Goal: Information Seeking & Learning: Check status

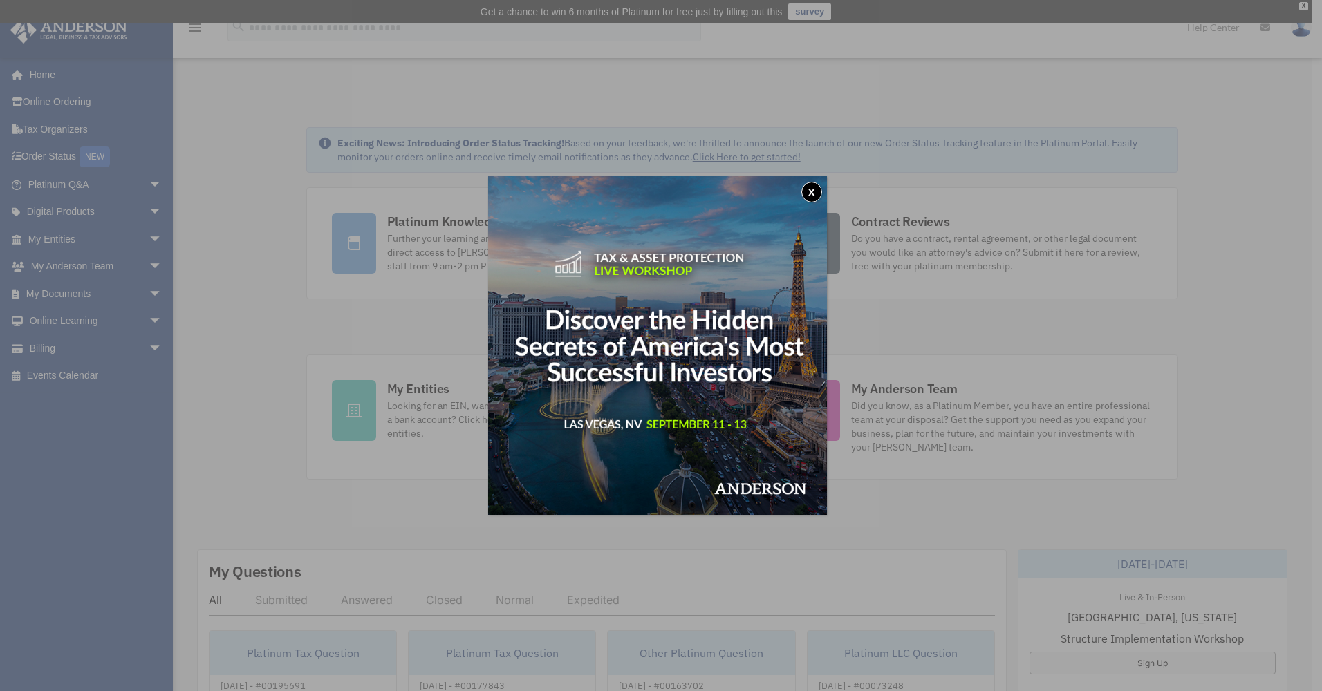
click at [813, 193] on button "x" at bounding box center [811, 192] width 21 height 21
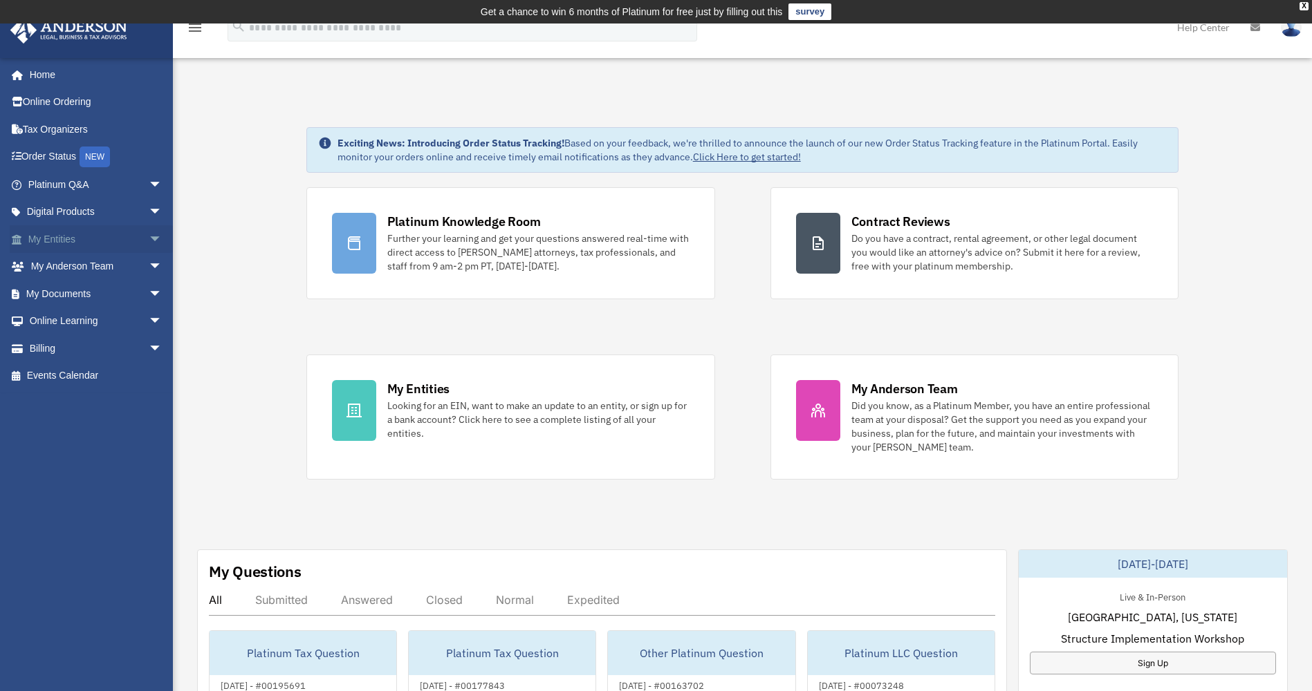
click at [67, 237] on link "My Entities arrow_drop_down" at bounding box center [97, 239] width 174 height 28
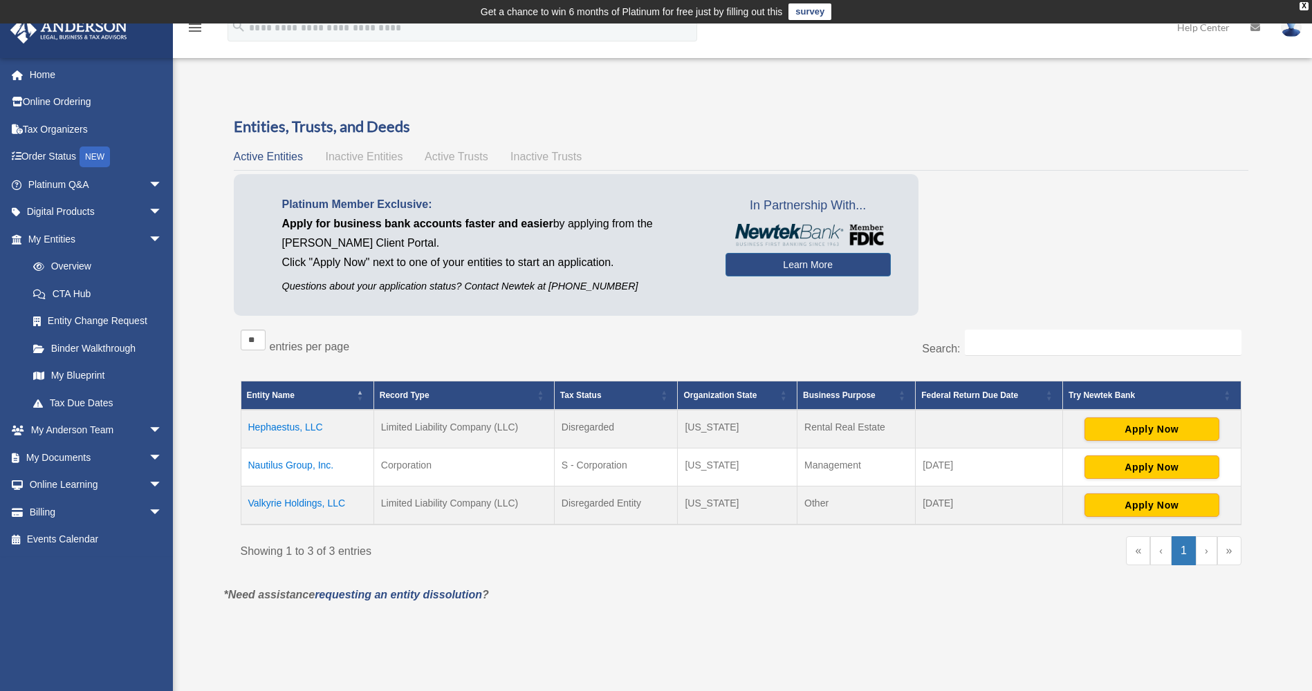
click at [272, 427] on td "Hephaestus, LLC" at bounding box center [307, 429] width 133 height 39
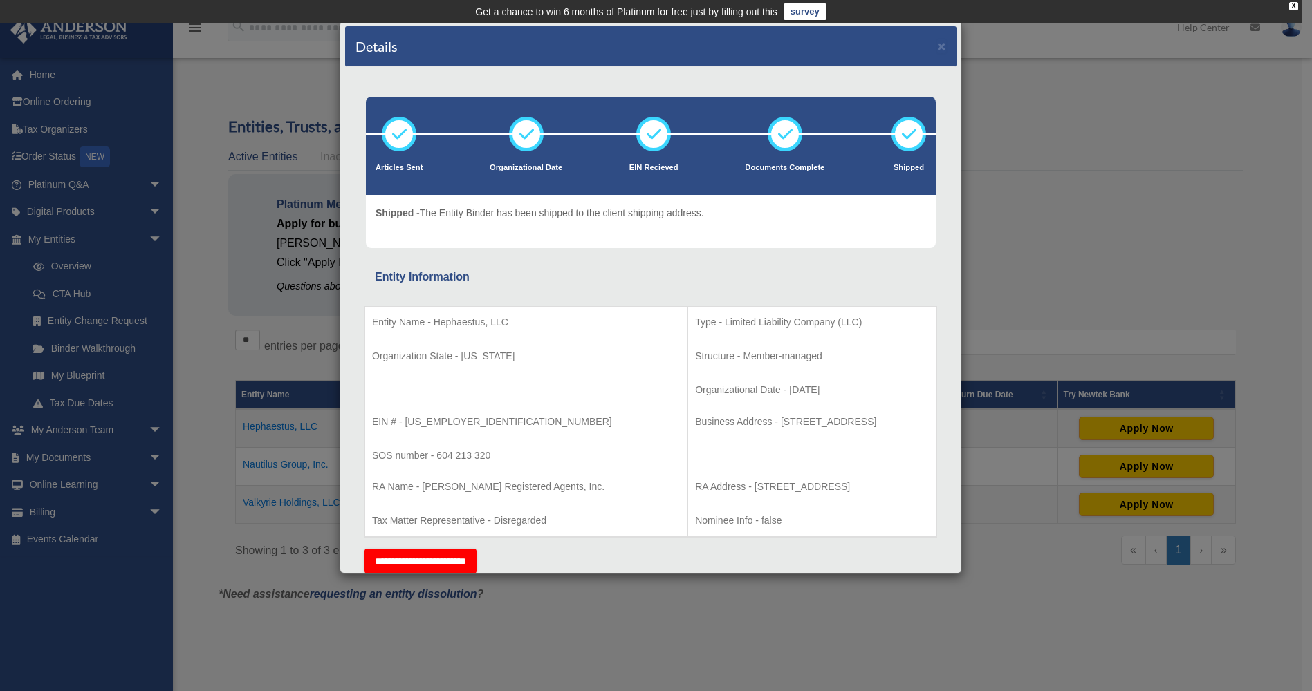
click at [1079, 138] on div "Details × Articles Sent Organizational Date" at bounding box center [656, 345] width 1312 height 691
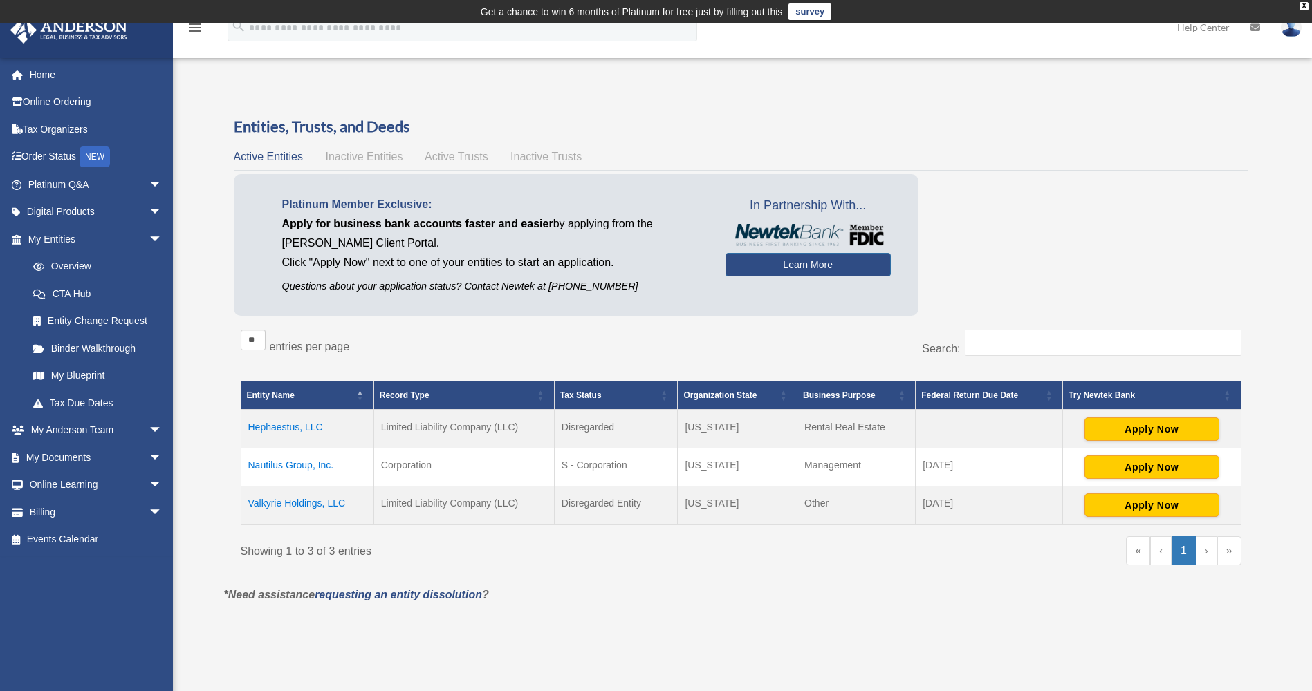
click at [292, 464] on td "Nautilus Group, Inc." at bounding box center [307, 467] width 133 height 38
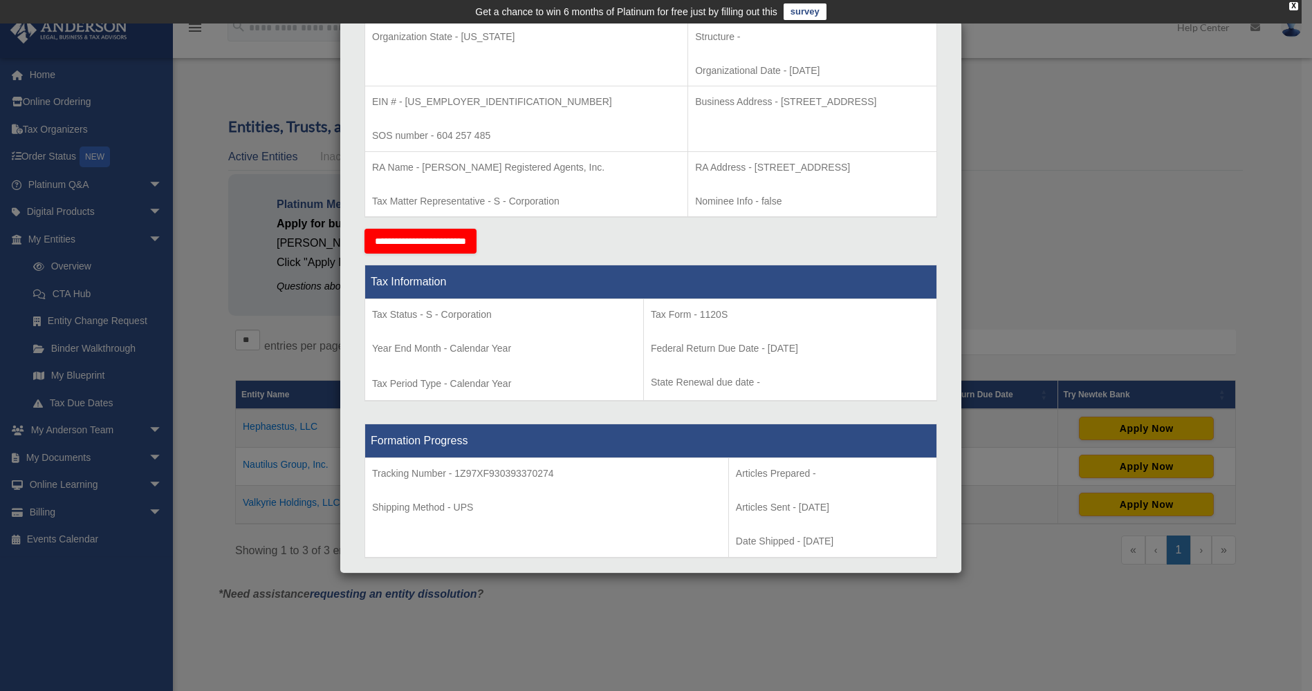
scroll to position [346, 0]
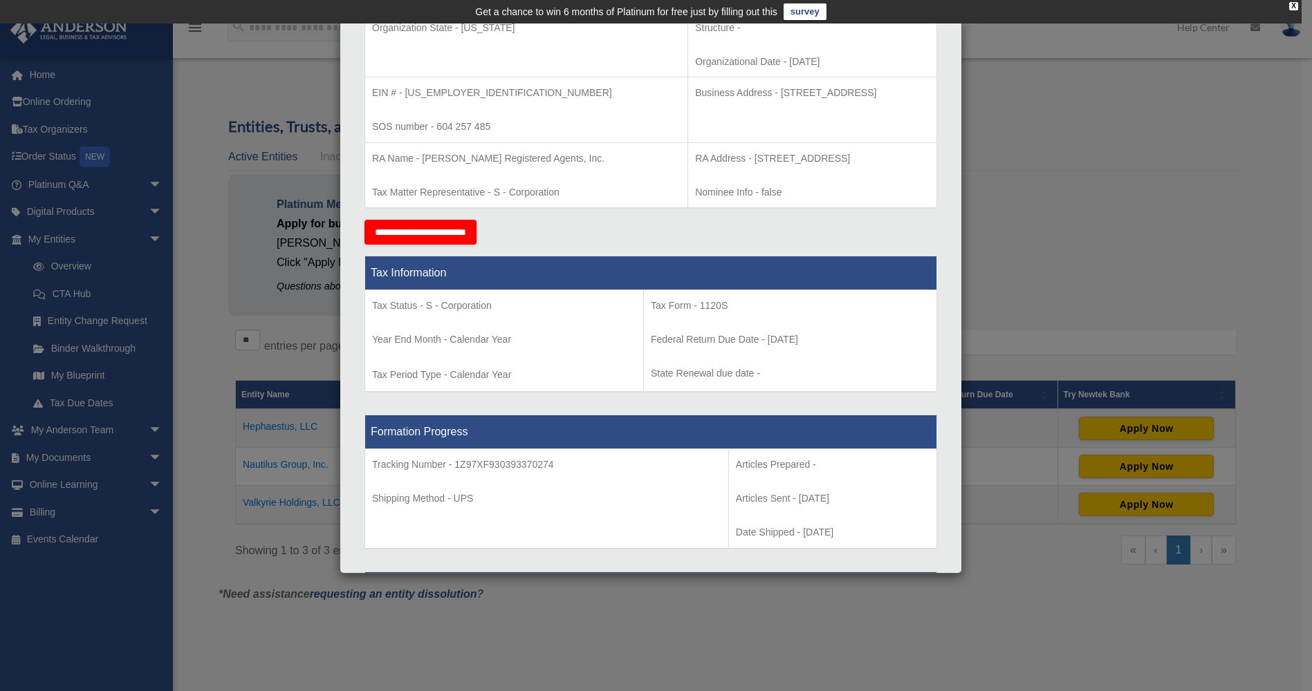
click at [1038, 109] on div "Details × Articles Sent Organizational Date" at bounding box center [656, 345] width 1312 height 691
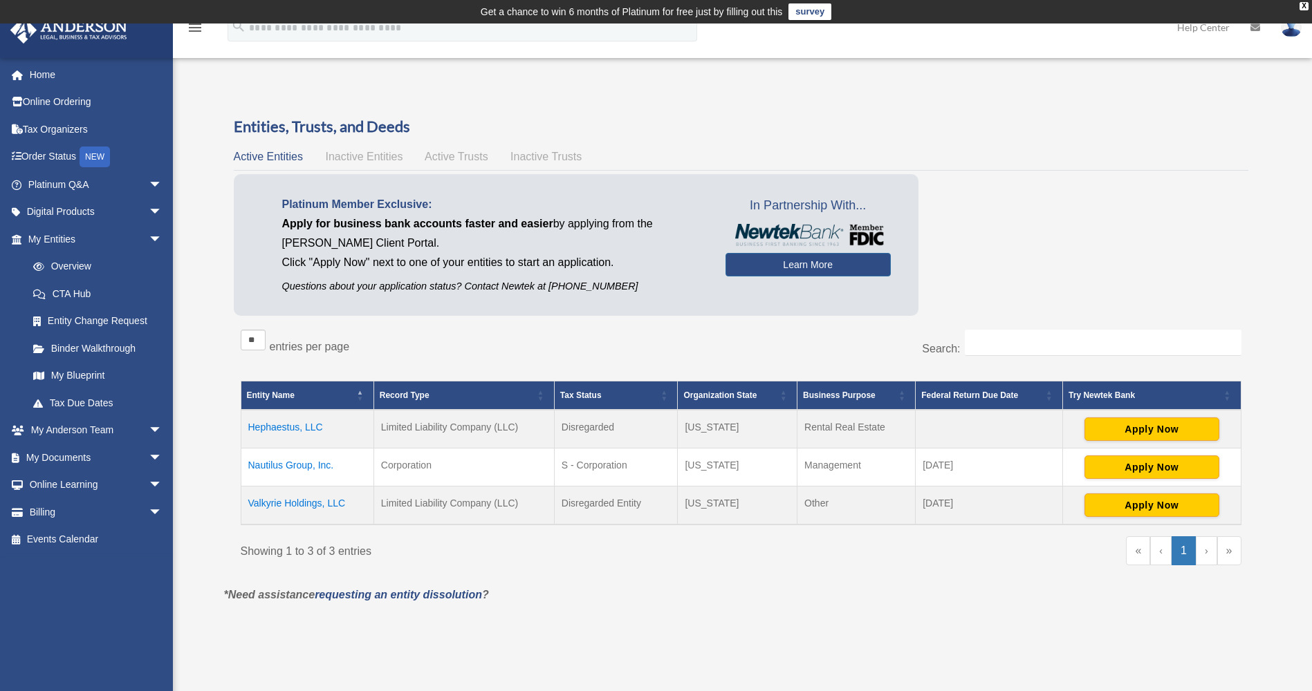
click at [304, 501] on td "Valkyrie Holdings, LLC" at bounding box center [307, 505] width 133 height 39
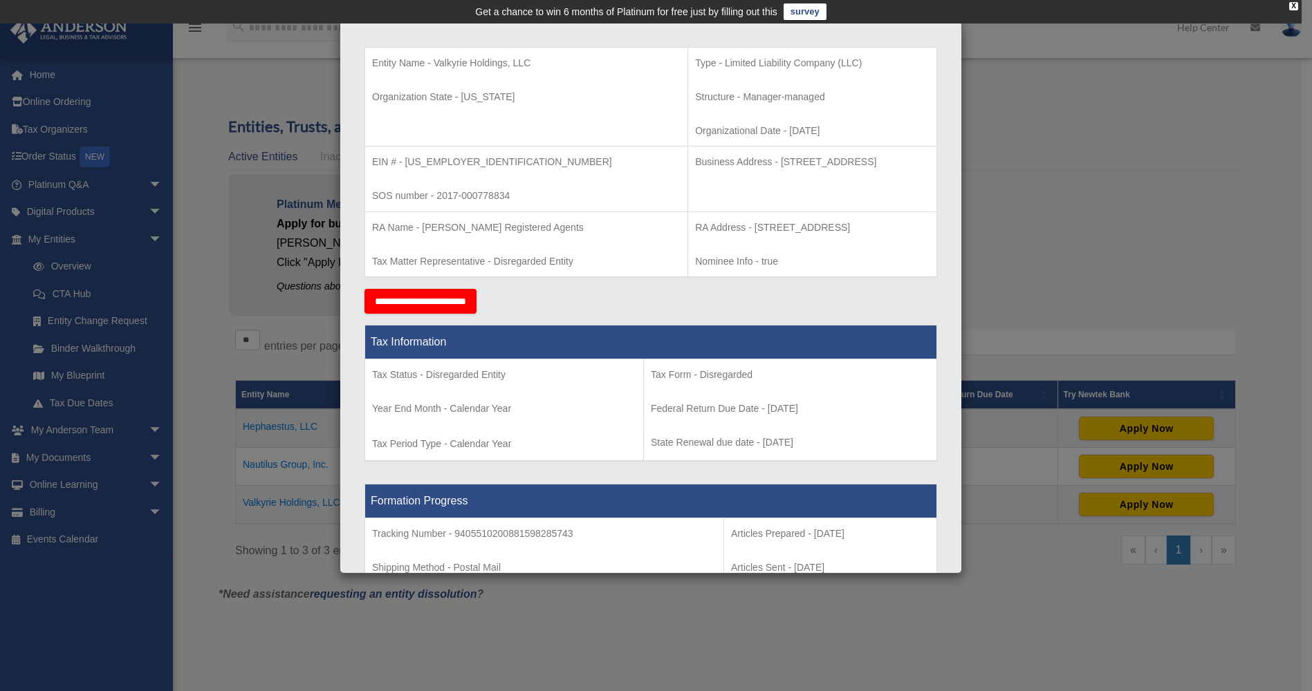
scroll to position [207, 0]
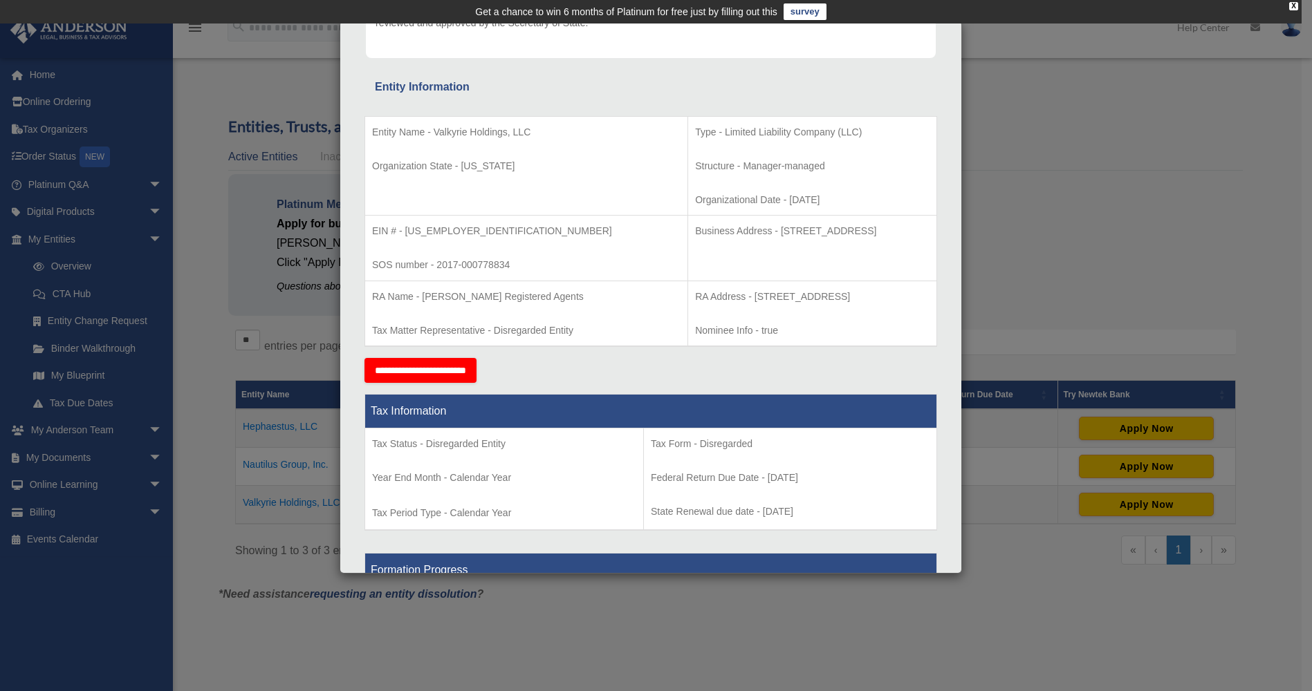
click at [1178, 143] on div "Details × Articles Sent Organizational Date" at bounding box center [656, 345] width 1312 height 691
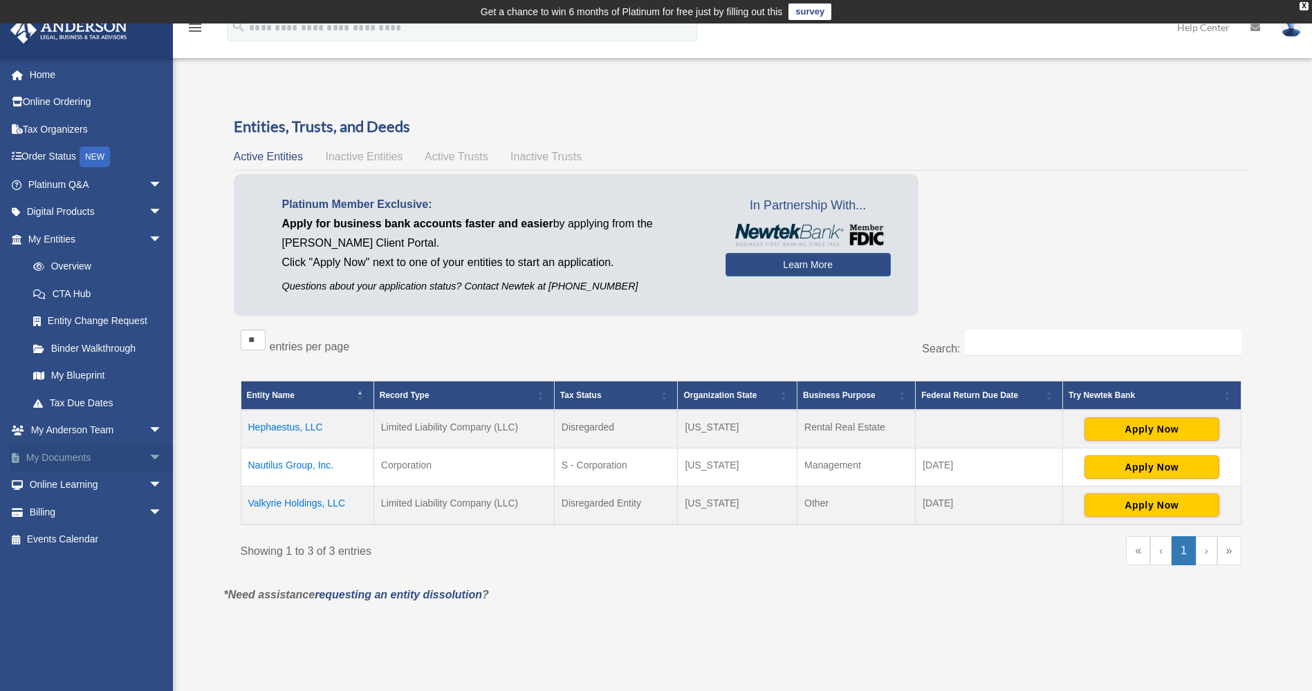
click at [71, 456] on link "My Documents arrow_drop_down" at bounding box center [97, 458] width 174 height 28
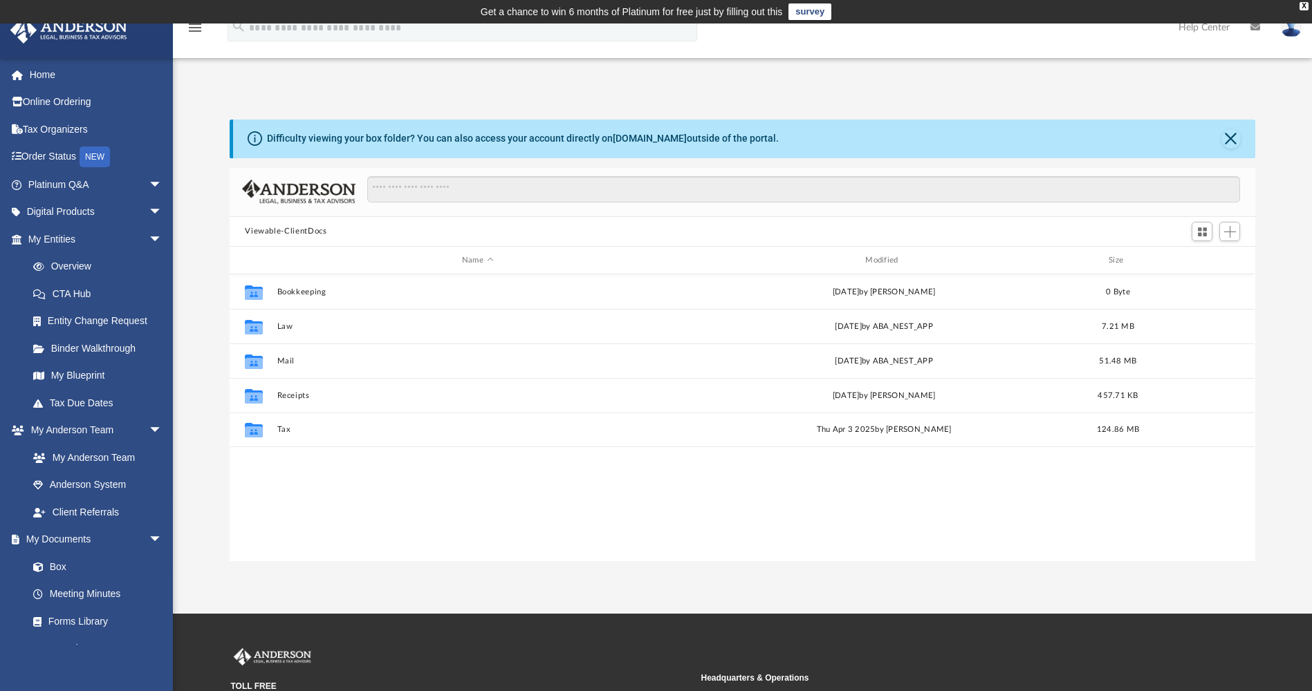
scroll to position [304, 1015]
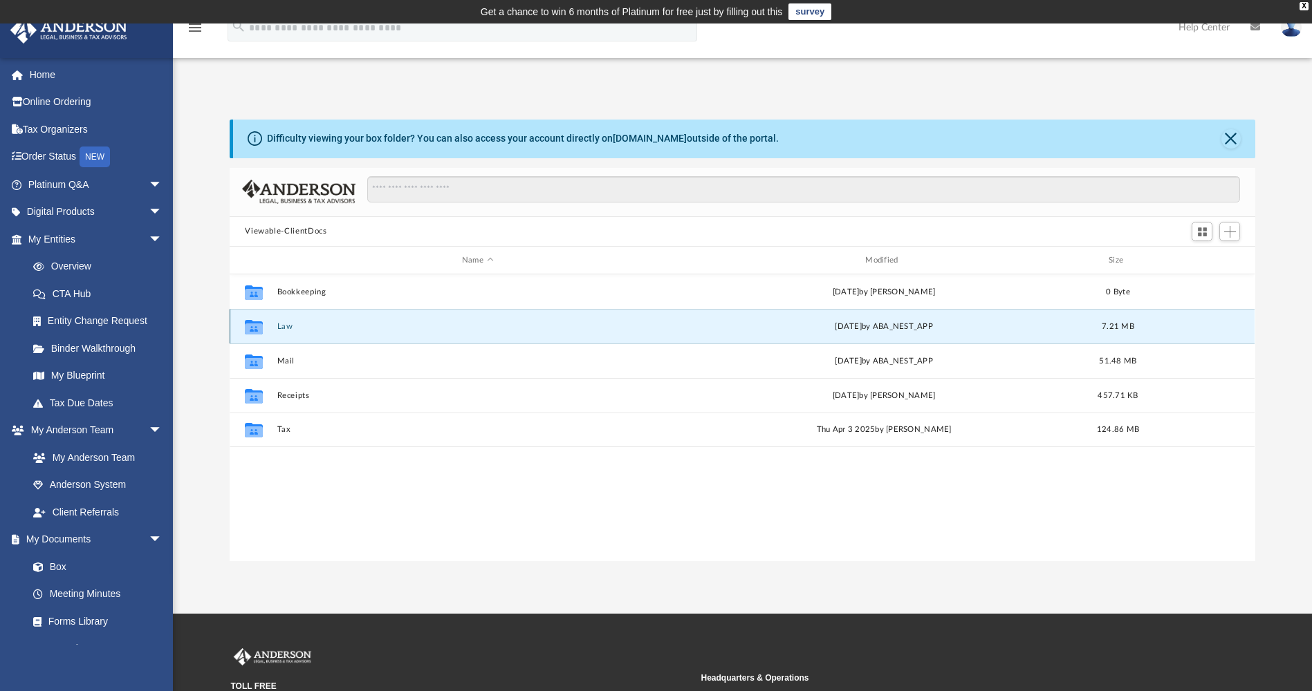
click at [282, 324] on button "Law" at bounding box center [477, 326] width 400 height 9
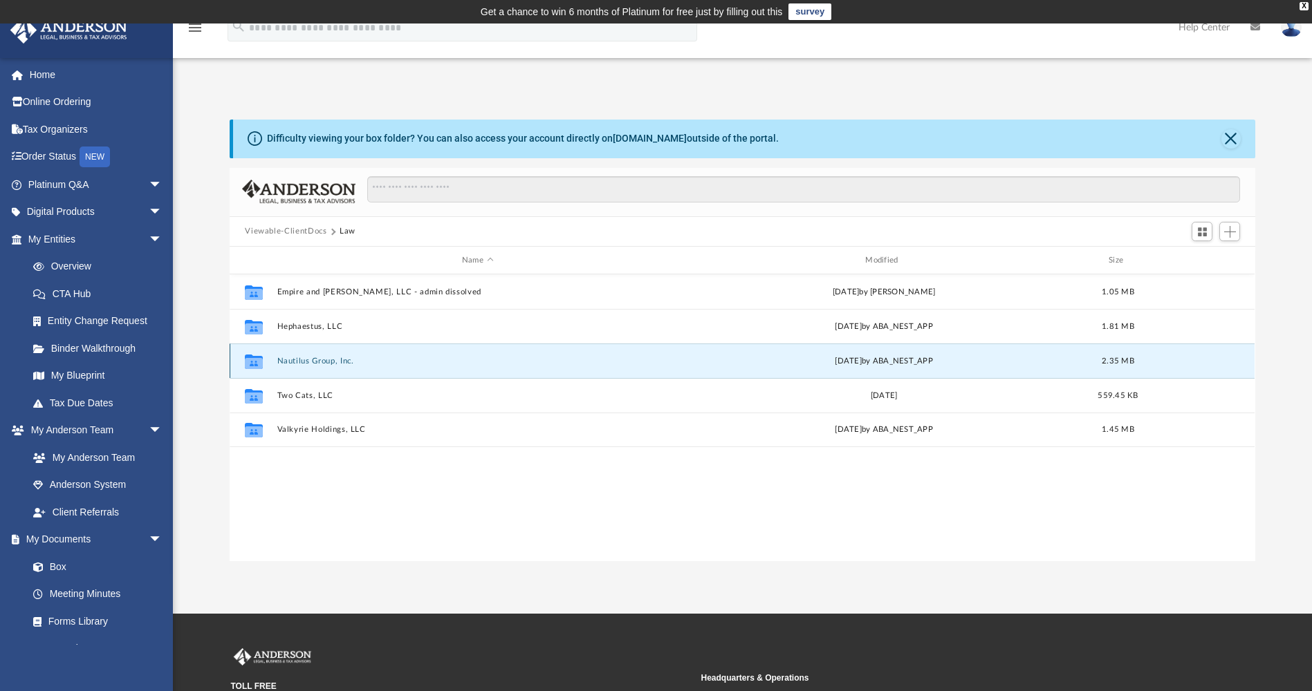
click at [300, 360] on button "Nautilus Group, Inc." at bounding box center [477, 361] width 400 height 9
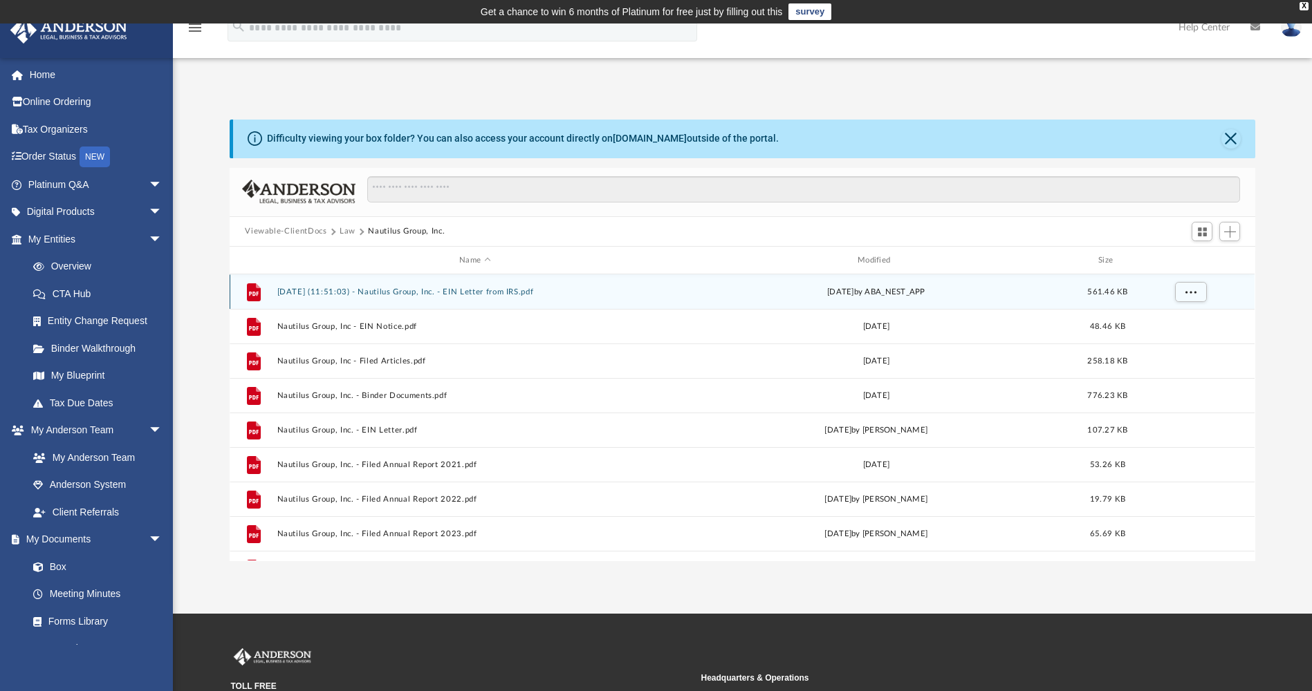
click at [418, 293] on button "2025.03.13 (11:51:03) - Nautilus Group, Inc. - EIN Letter from IRS.pdf" at bounding box center [474, 292] width 395 height 9
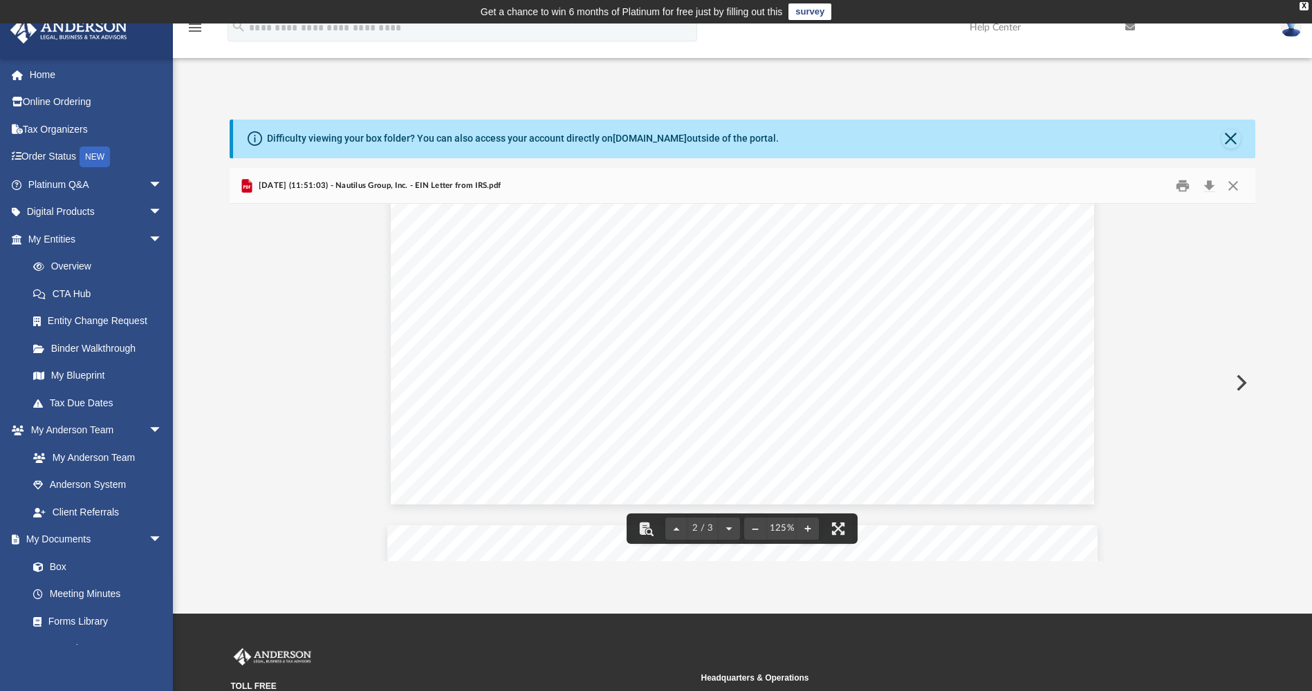
scroll to position [1590, 0]
click at [1272, 226] on div "Difficulty viewing your box folder? You can also access your account directly o…" at bounding box center [742, 341] width 1139 height 442
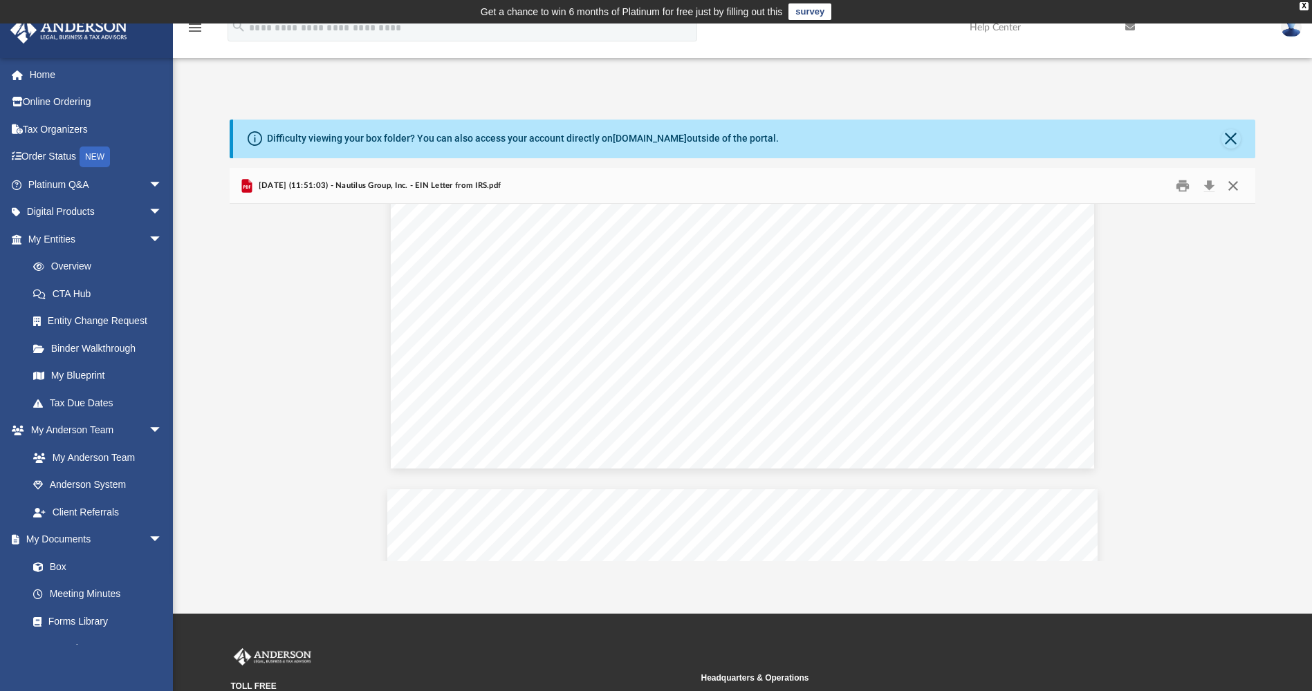
click at [1234, 186] on button "Close" at bounding box center [1232, 185] width 25 height 21
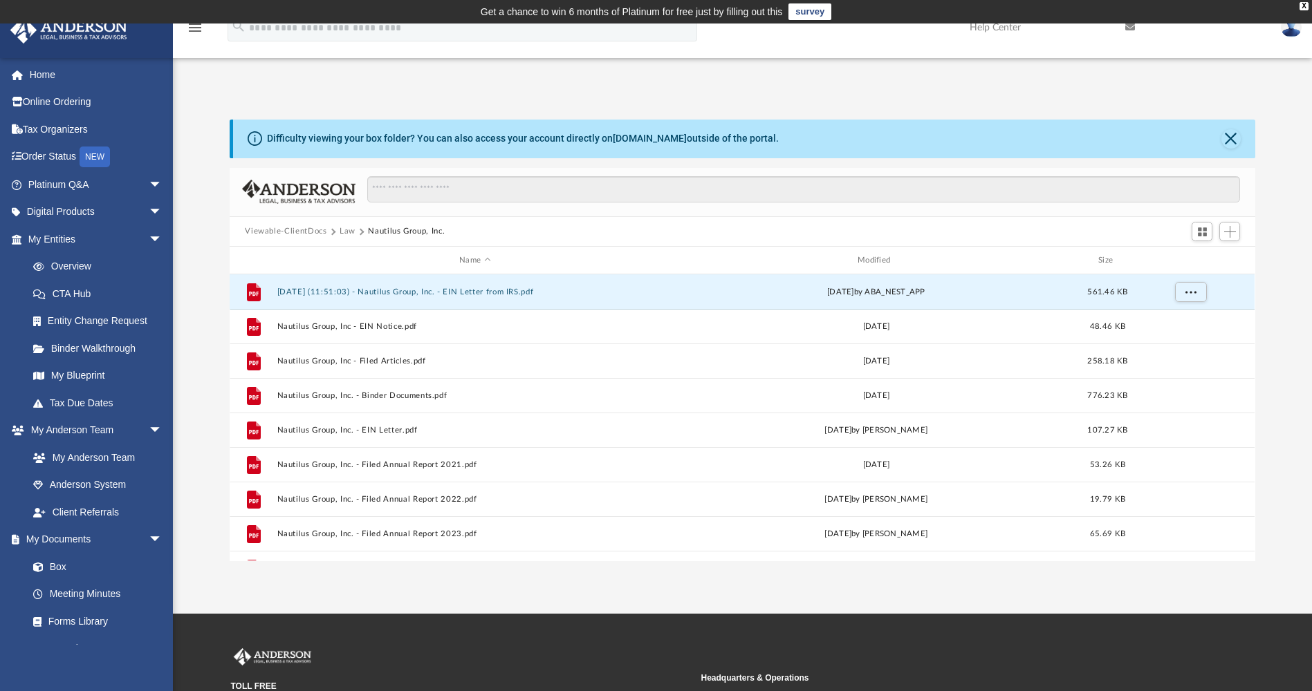
click at [346, 232] on button "Law" at bounding box center [347, 231] width 16 height 12
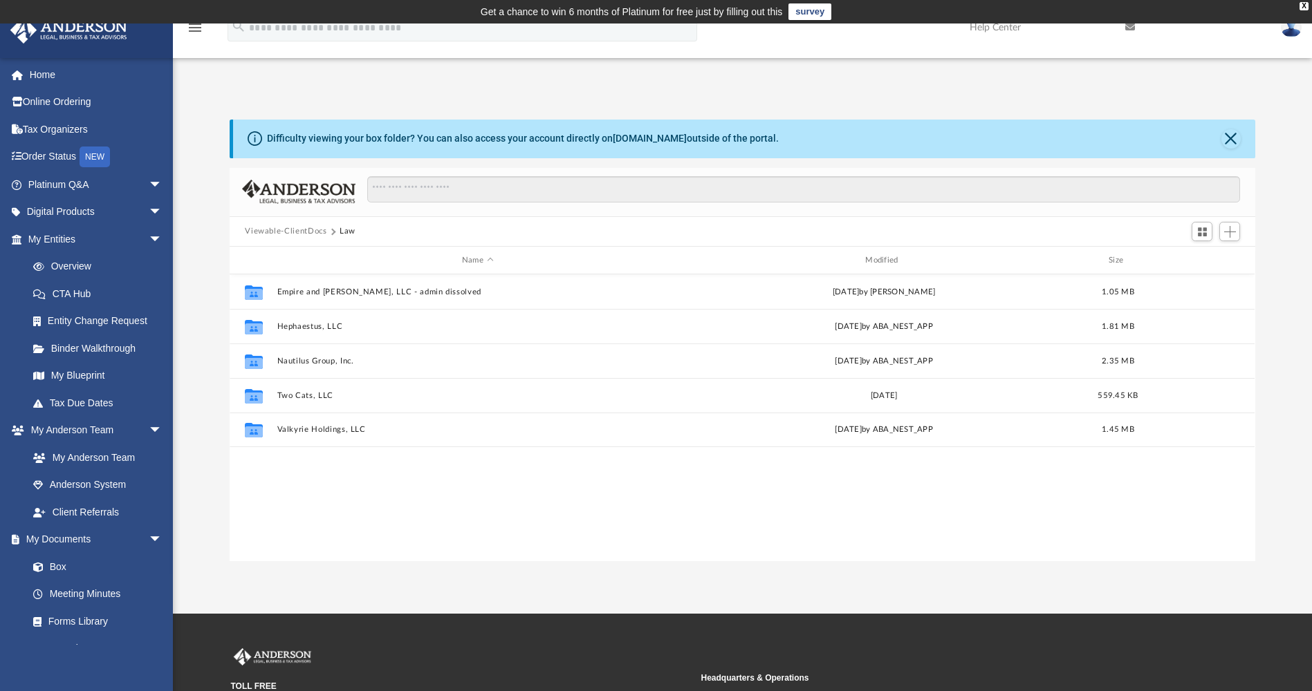
click at [299, 230] on button "Viewable-ClientDocs" at bounding box center [286, 231] width 82 height 12
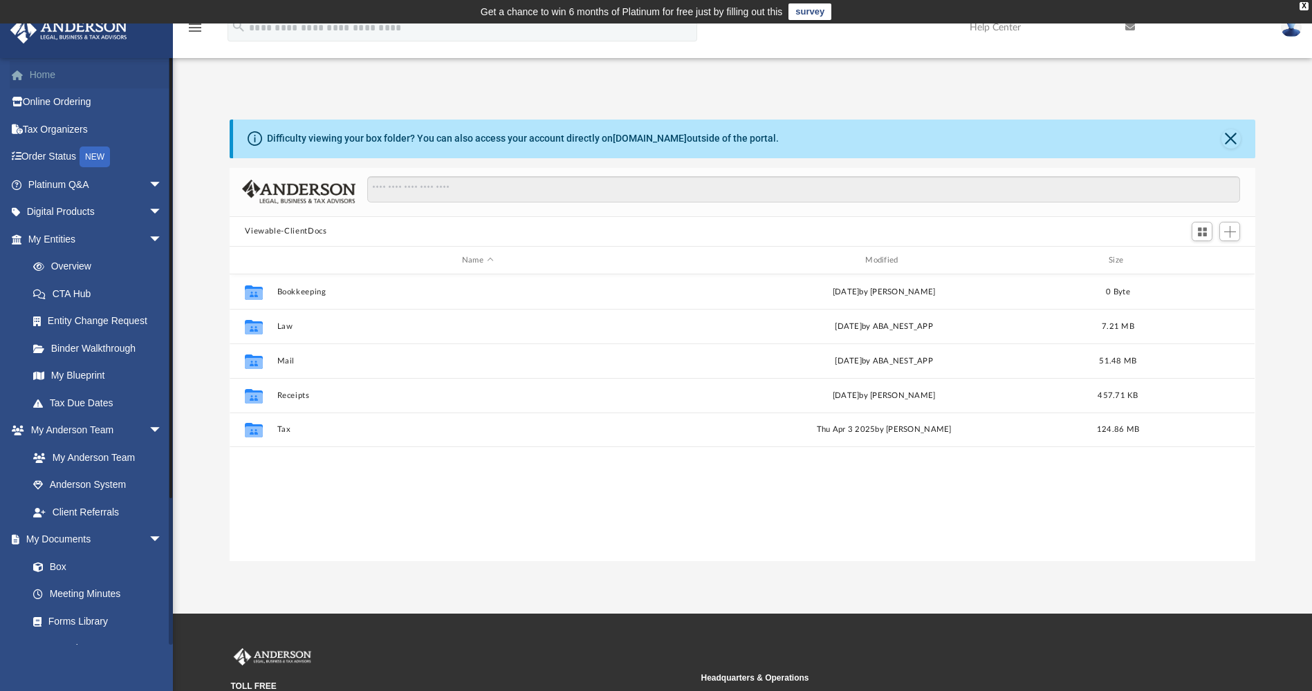
click at [44, 75] on link "Home" at bounding box center [97, 75] width 174 height 28
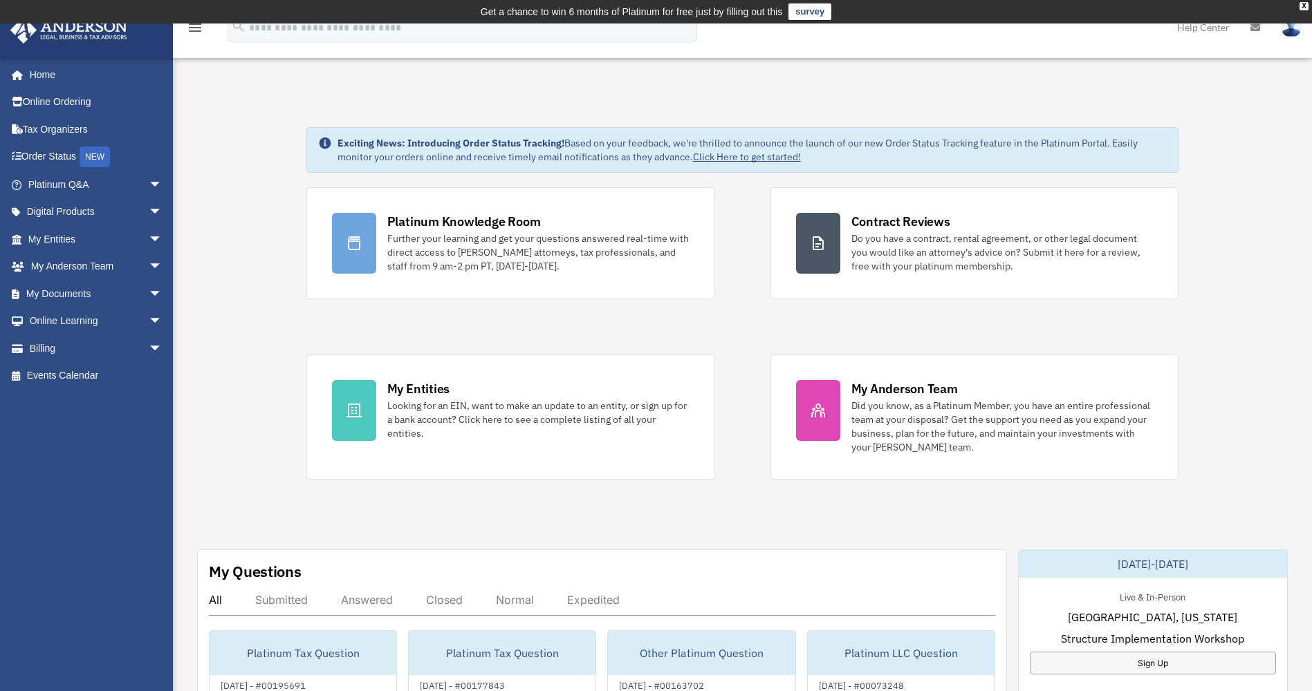
click at [1200, 26] on link "Help Center" at bounding box center [1202, 27] width 73 height 55
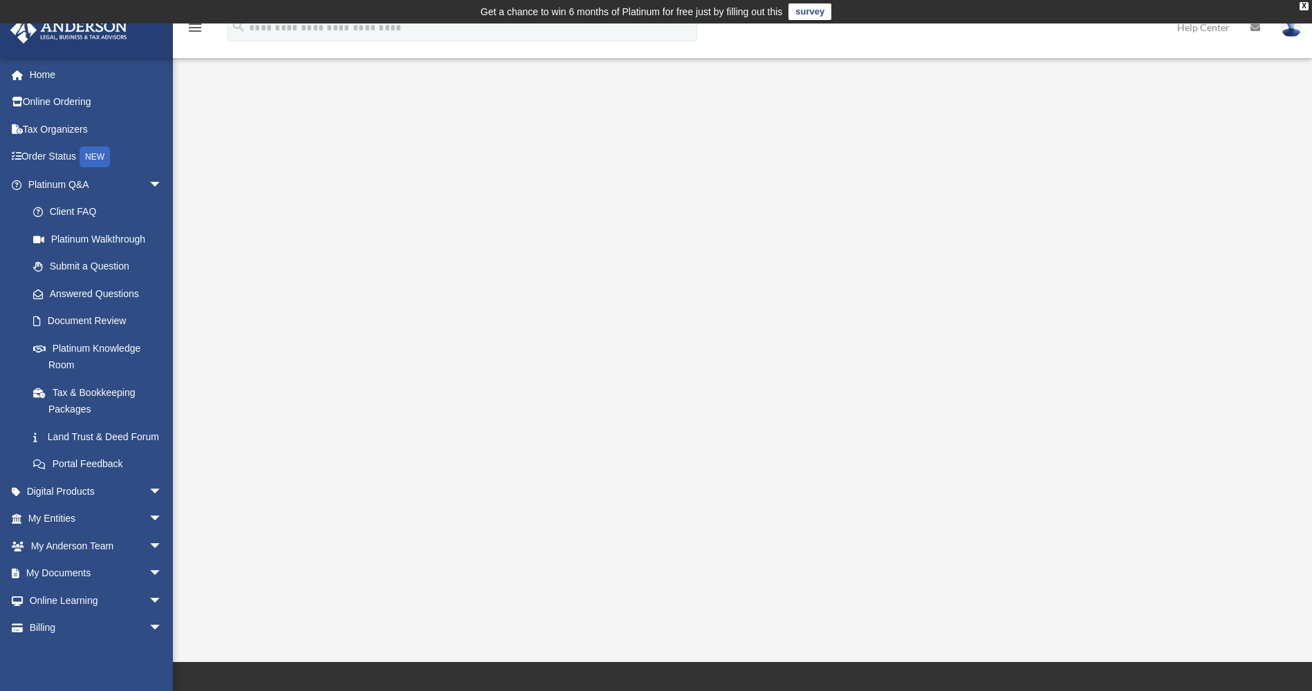
click at [1294, 29] on img at bounding box center [1291, 27] width 21 height 20
click at [1054, 62] on link "My Profile" at bounding box center [1083, 64] width 138 height 28
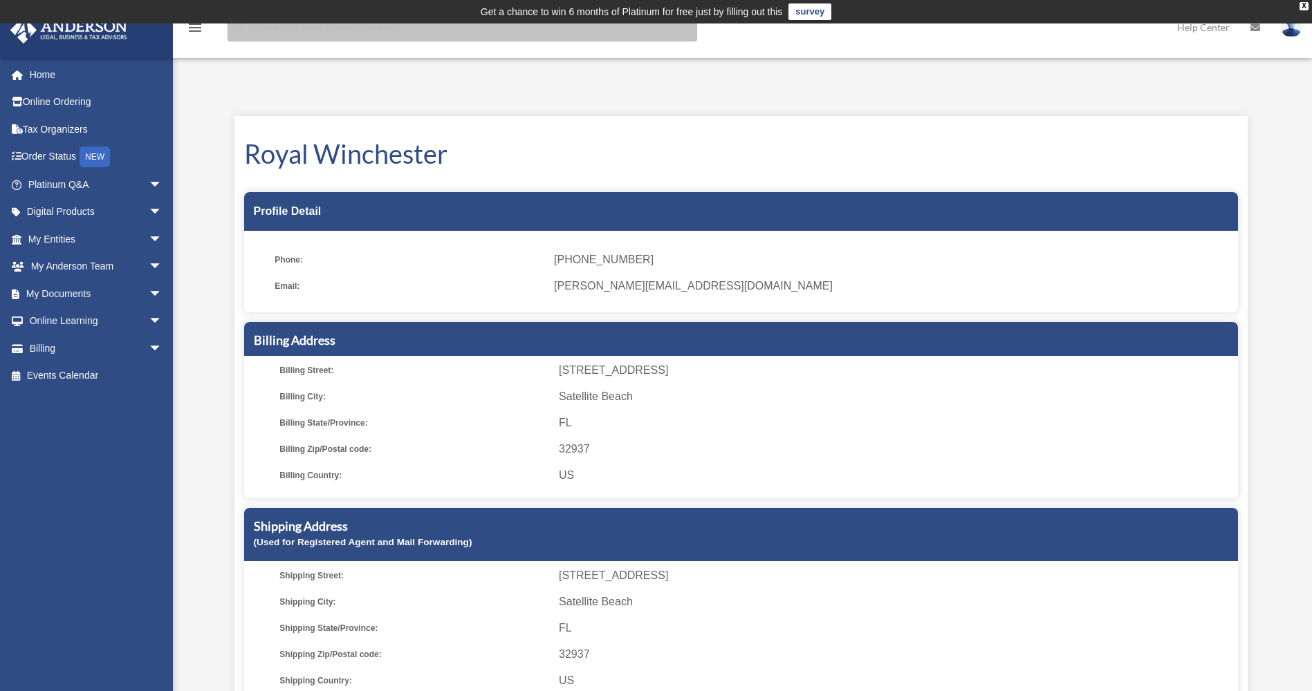
click at [346, 34] on input "search" at bounding box center [461, 28] width 469 height 28
type input "*"
type input "**********"
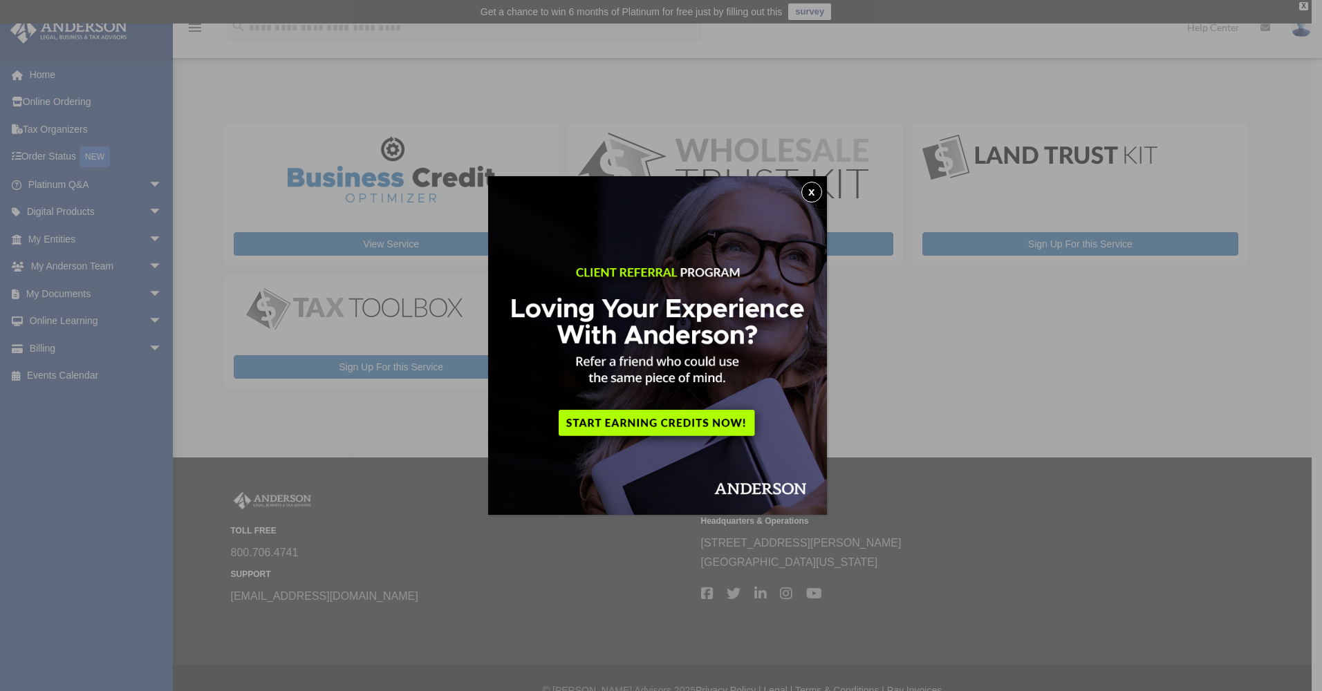
click at [815, 190] on button "x" at bounding box center [811, 192] width 21 height 21
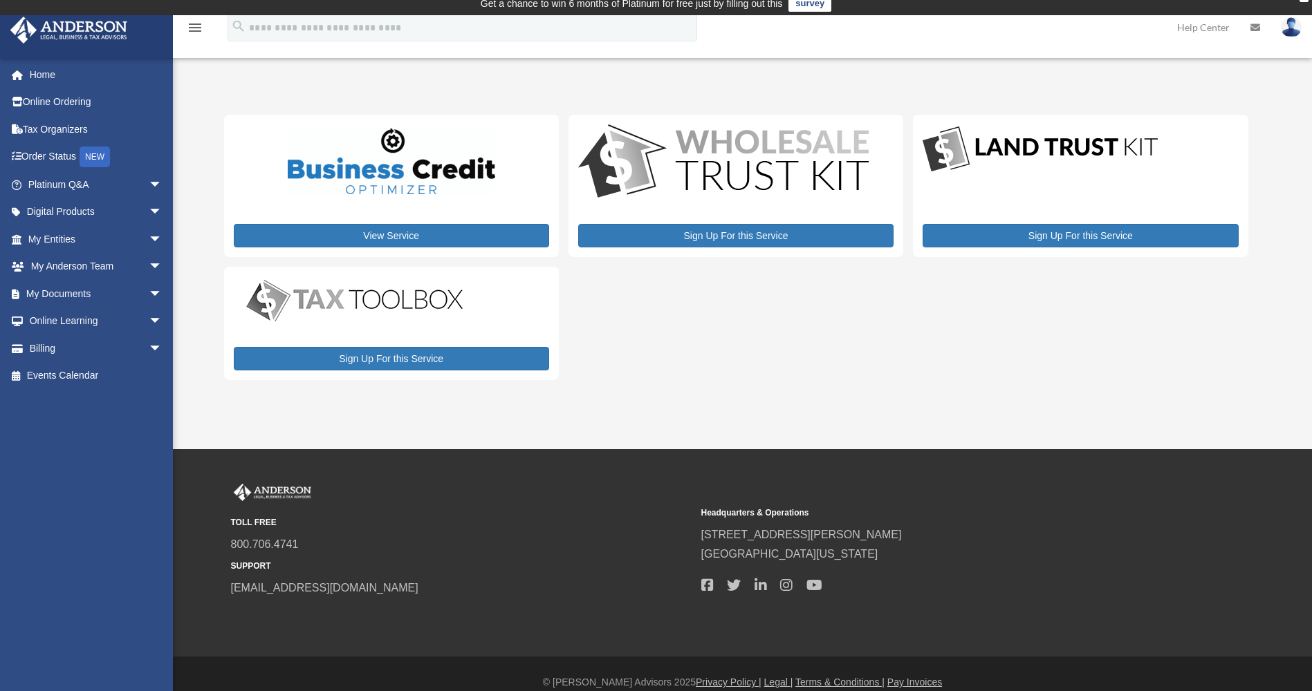
scroll to position [26, 0]
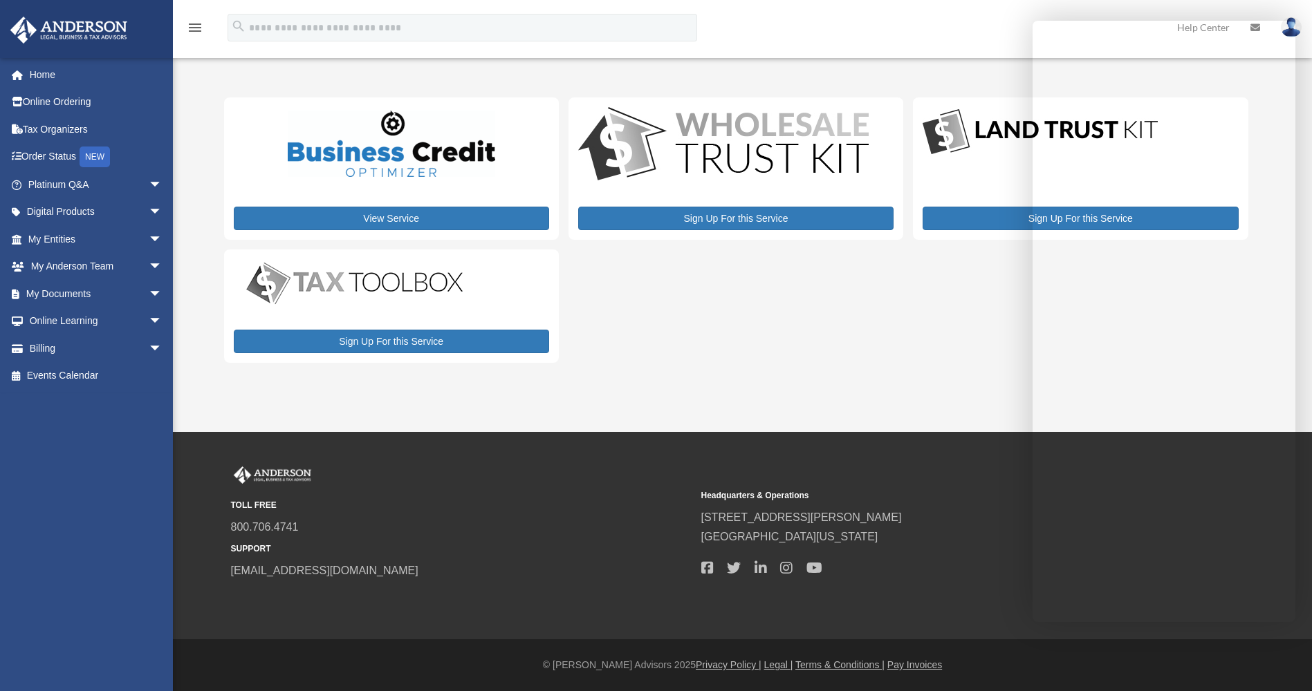
click at [672, 344] on div "View Service Sign Up For this Service Sign Up For this Service Sign Up For this…" at bounding box center [736, 229] width 1024 height 265
